Goal: Task Accomplishment & Management: Manage account settings

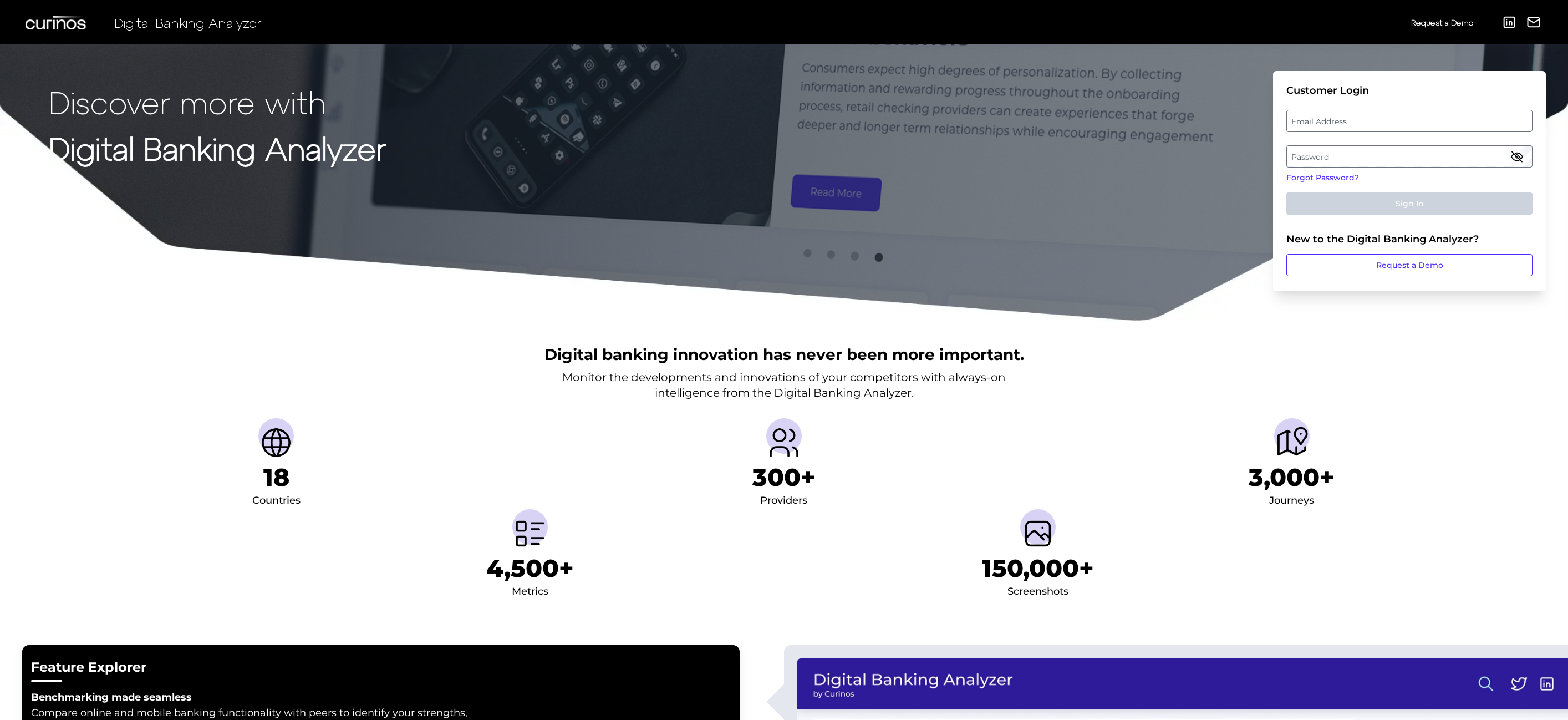
click at [1439, 126] on label "Email Address" at bounding box center [1410, 121] width 245 height 20
click at [1439, 126] on input "email" at bounding box center [1410, 121] width 247 height 22
click at [1436, 121] on input "Email Address" at bounding box center [1410, 121] width 247 height 22
type input "e"
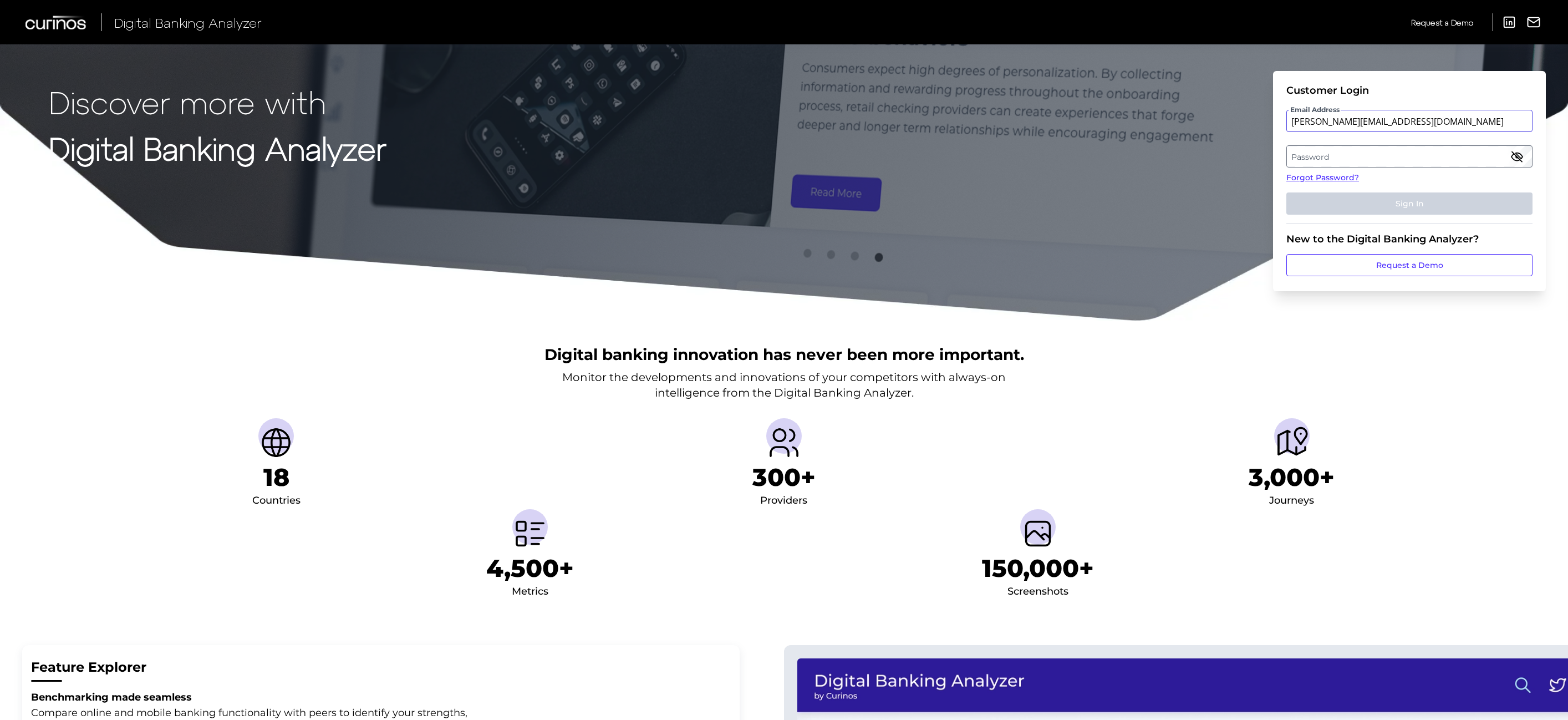
type input "[PERSON_NAME][EMAIL_ADDRESS][DOMAIN_NAME]"
click at [1442, 151] on label "Password" at bounding box center [1410, 156] width 245 height 20
click at [1359, 158] on label "Password" at bounding box center [1410, 156] width 245 height 20
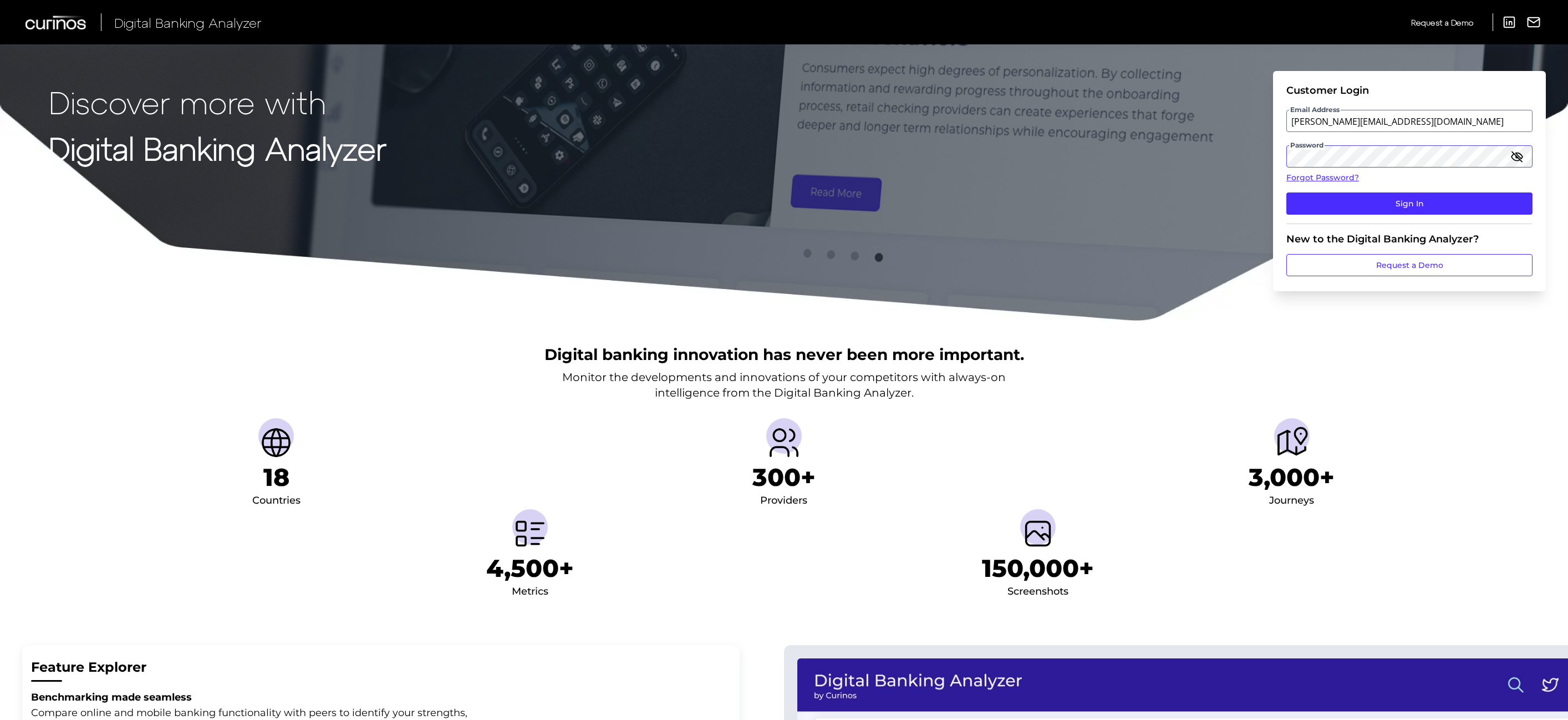
click at [1286, 192] on button "Sign In" at bounding box center [1410, 203] width 247 height 22
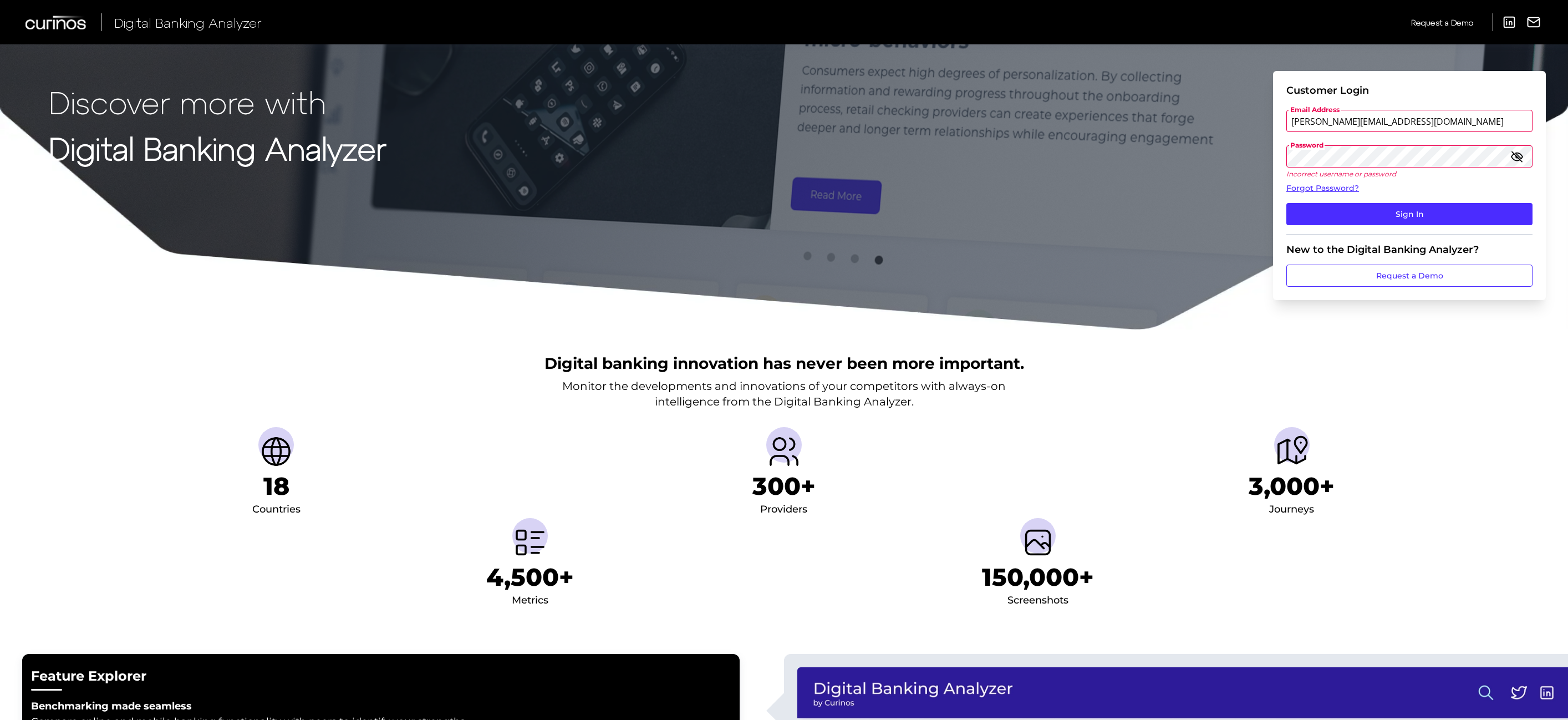
click at [1286, 203] on button "Sign In" at bounding box center [1410, 215] width 247 height 22
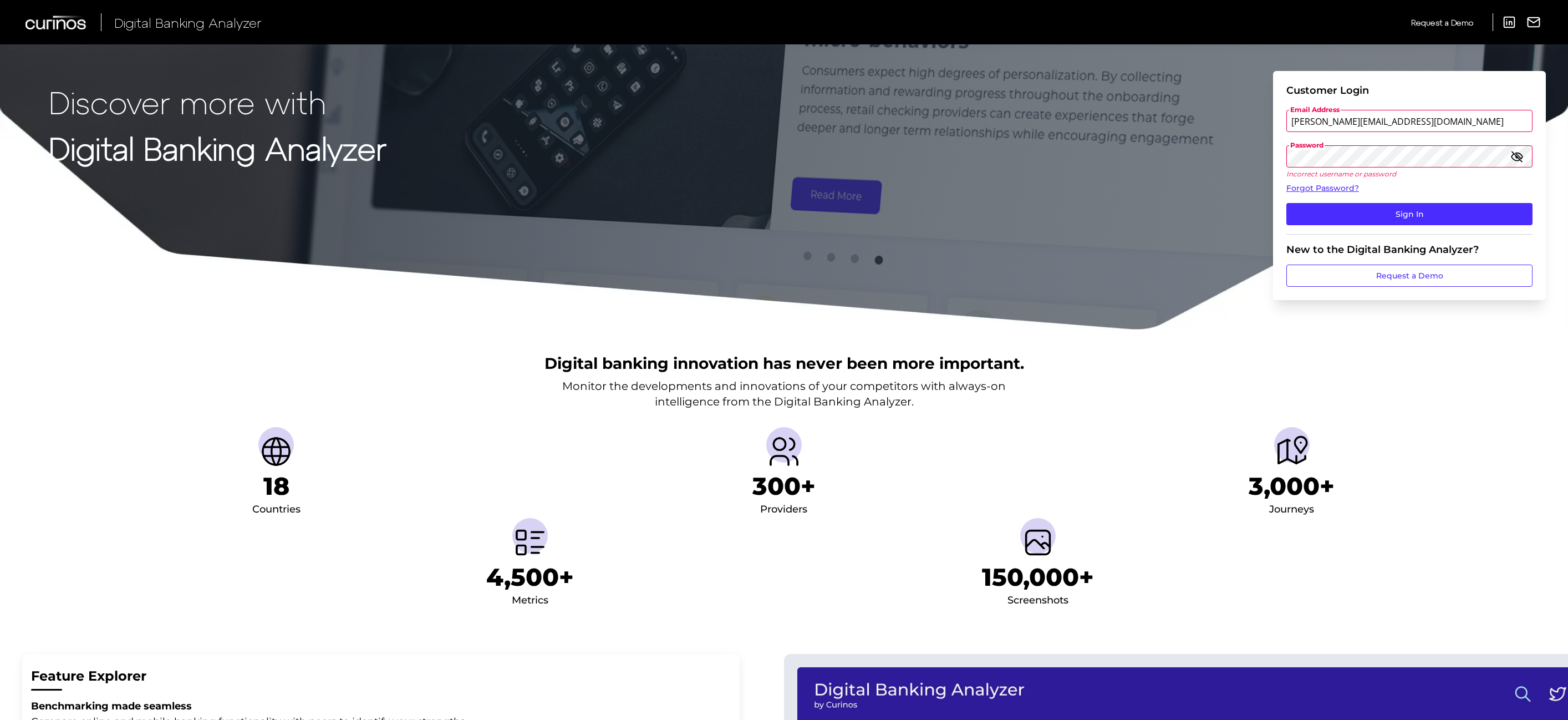
click at [1286, 203] on button "Sign In" at bounding box center [1410, 215] width 247 height 22
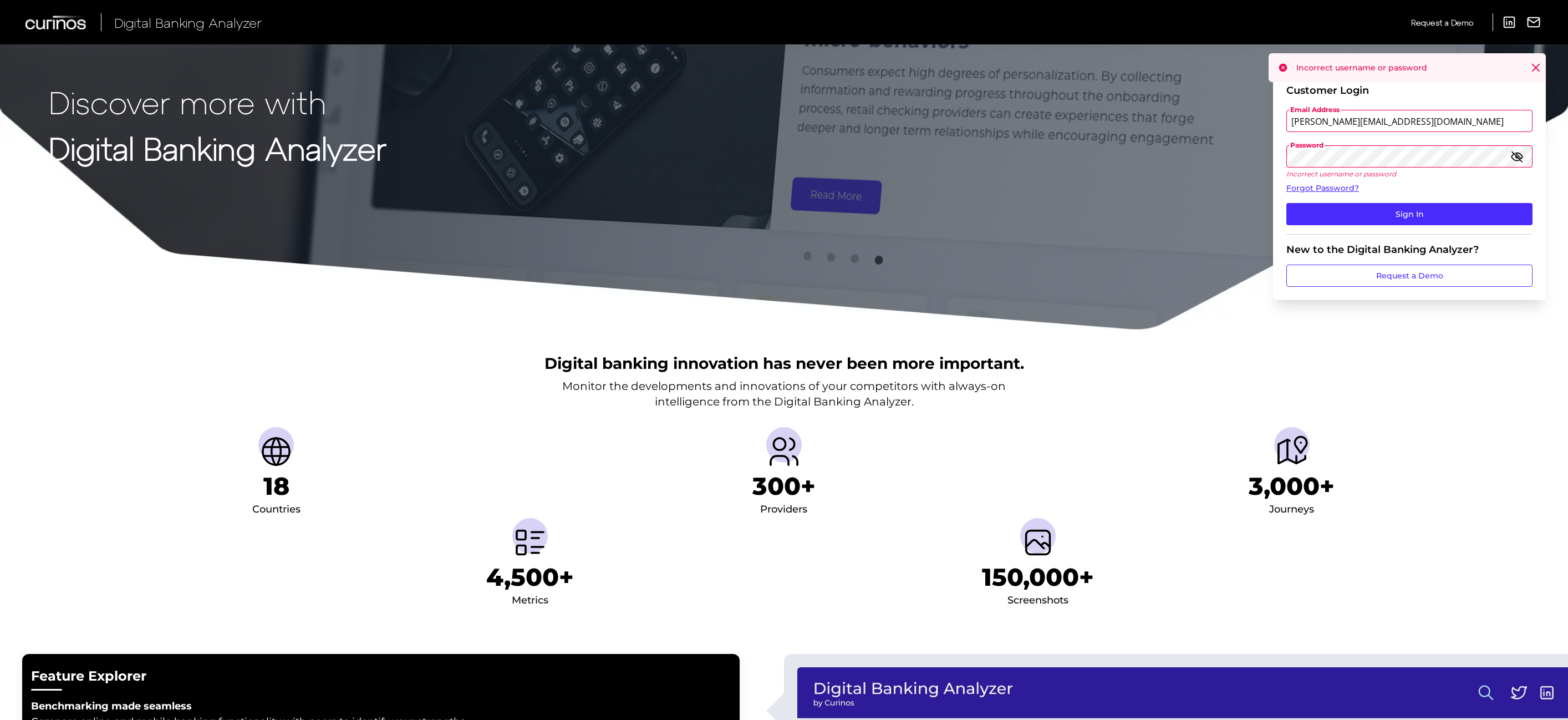
click at [1518, 160] on icon "button" at bounding box center [1518, 157] width 11 height 8
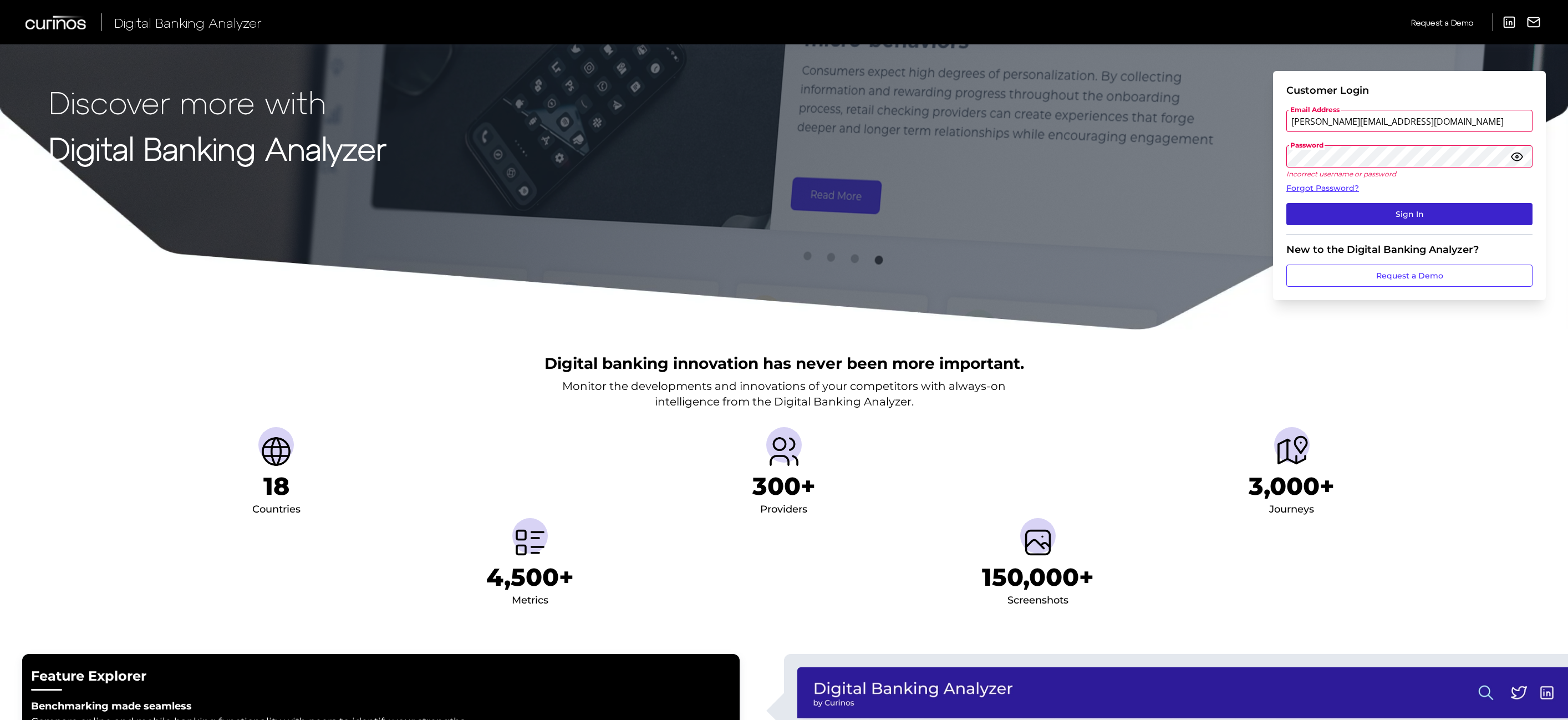
click at [1426, 211] on button "Sign In" at bounding box center [1410, 215] width 247 height 22
